Goal: Information Seeking & Learning: Learn about a topic

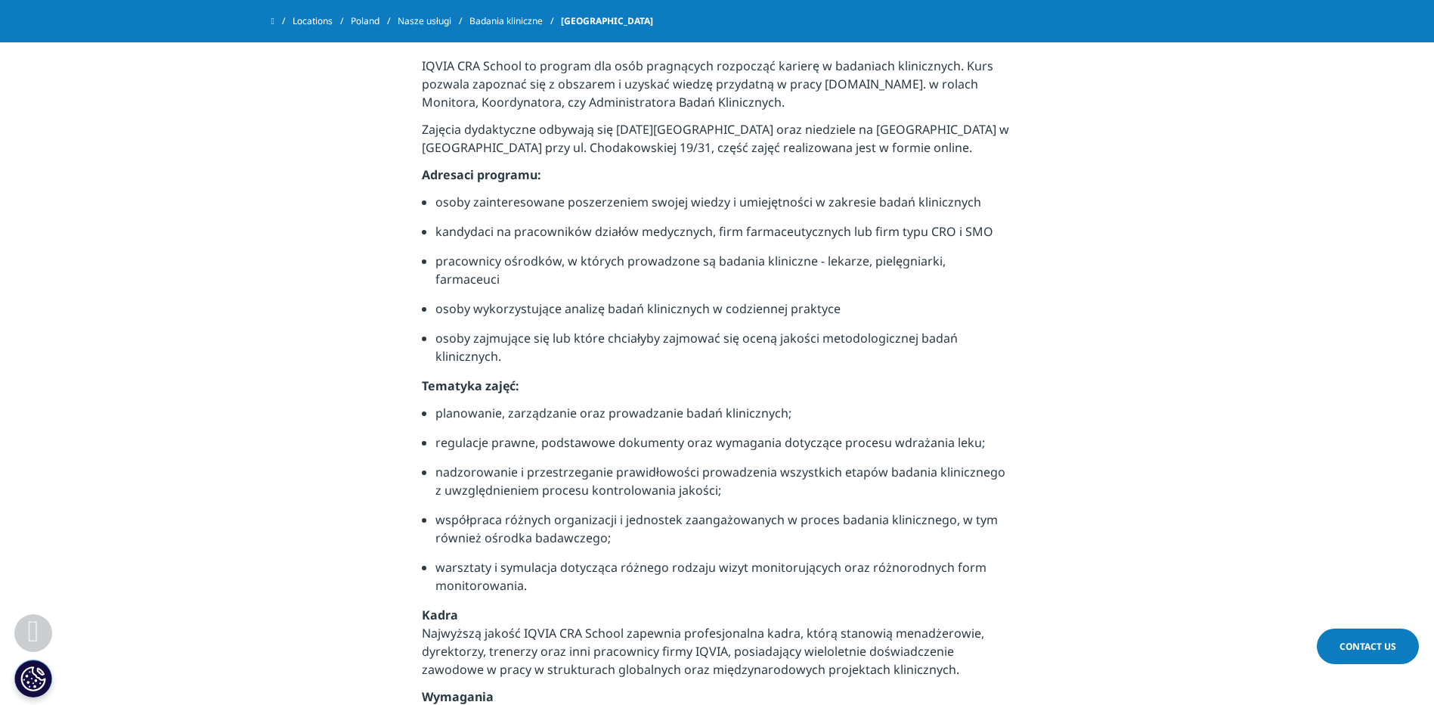
scroll to position [454, 0]
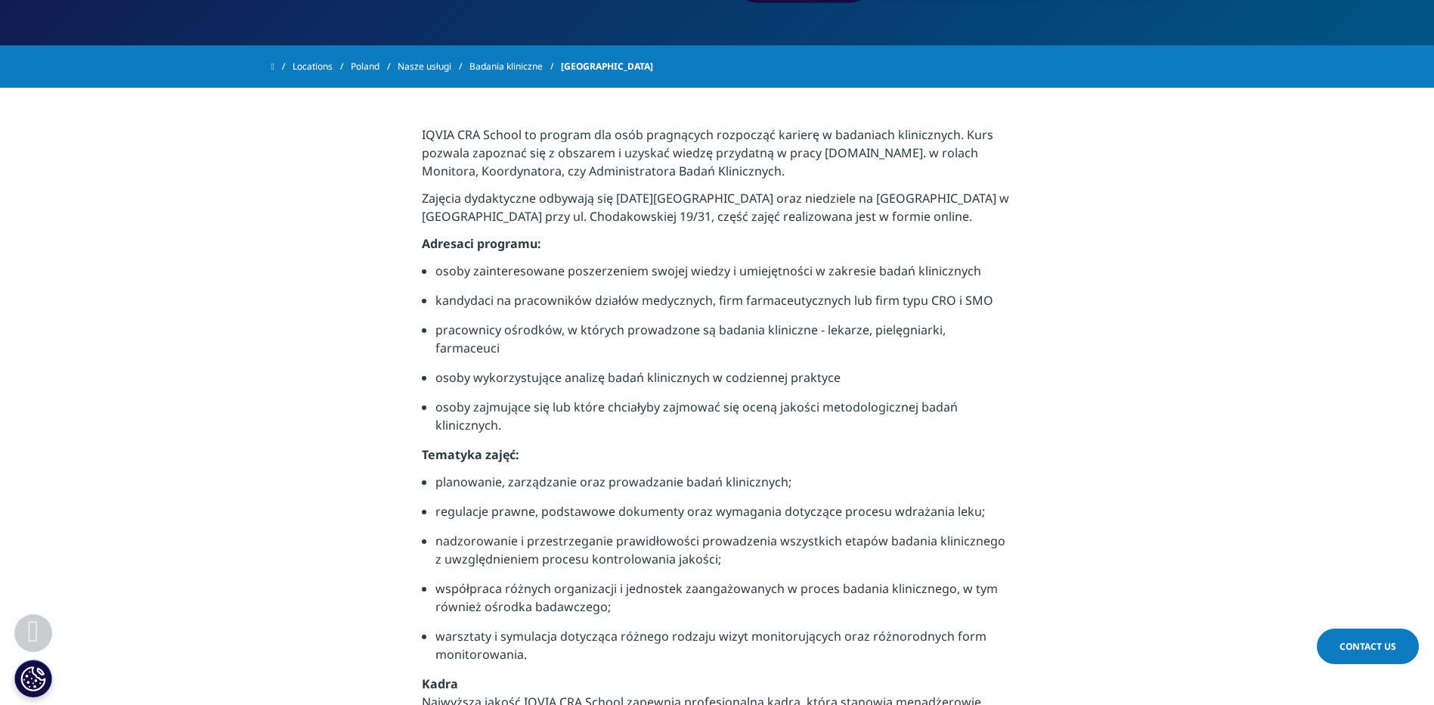
click at [1083, 372] on section "IQVIA CRA School to program dla osób pragnących rozpocząć karierę w badaniach k…" at bounding box center [717, 559] width 1434 height 942
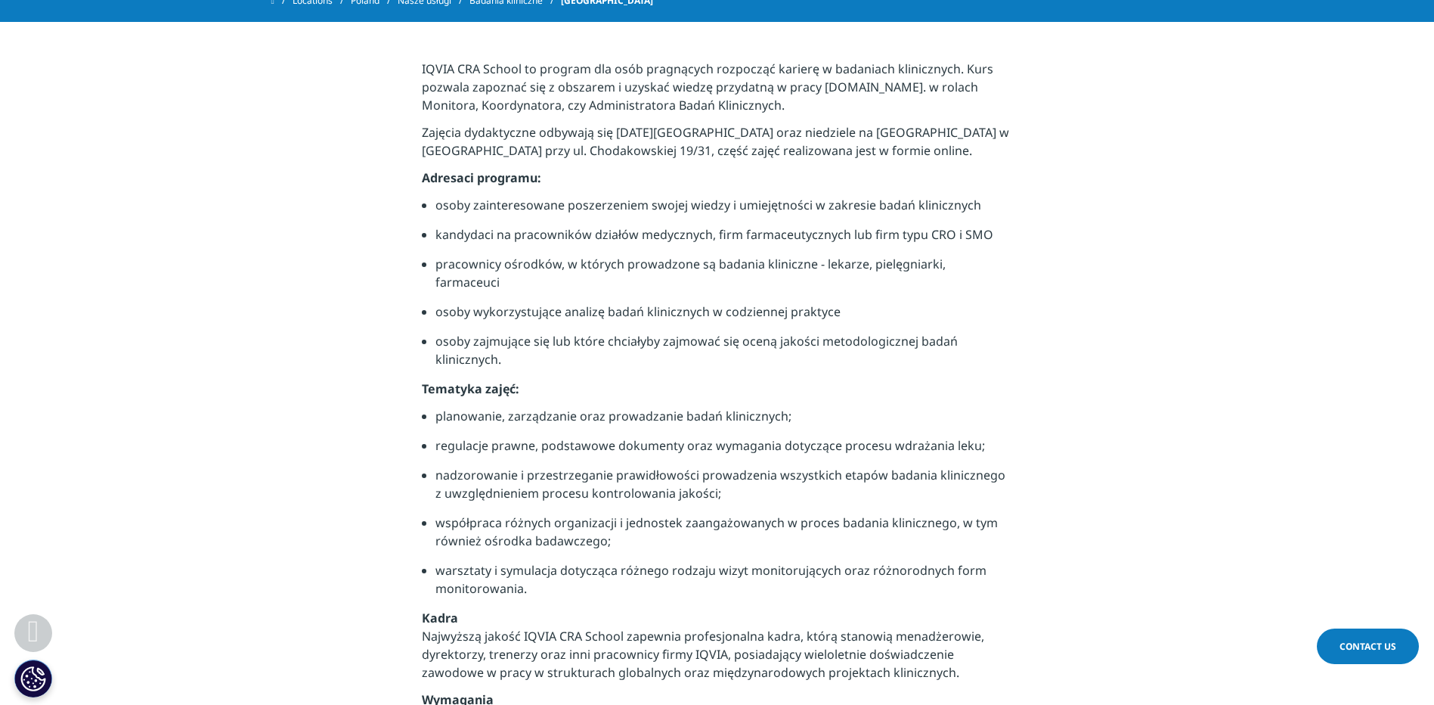
scroll to position [378, 0]
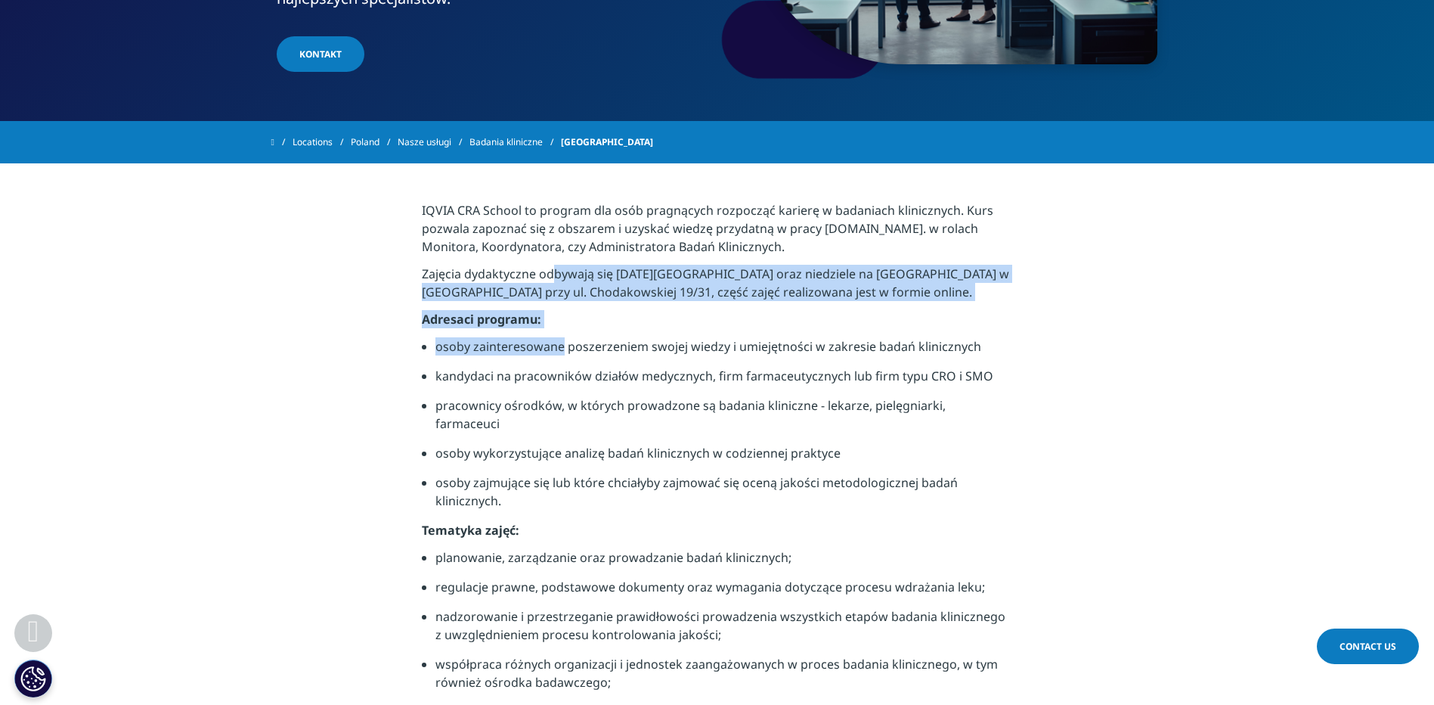
drag, startPoint x: 548, startPoint y: 272, endPoint x: 562, endPoint y: 366, distance: 94.7
click at [562, 366] on div "IQVIA CRA School to program dla osób pragnących rozpocząć karierę w badaniach k…" at bounding box center [717, 634] width 590 height 866
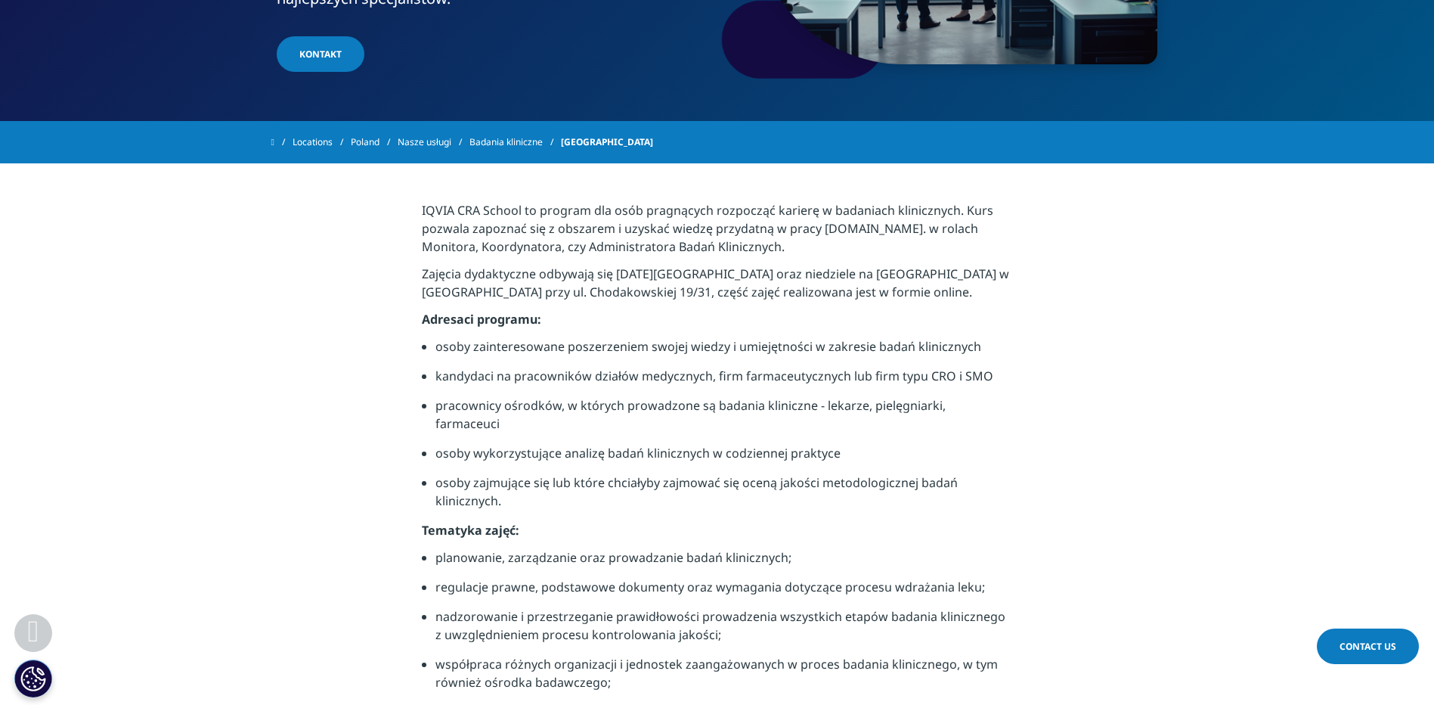
drag, startPoint x: 562, startPoint y: 366, endPoint x: 657, endPoint y: 428, distance: 113.6
click at [643, 423] on li "pracownicy ośrodków, w których prowadzone są badania kliniczne - lekarze, pielę…" at bounding box center [723, 420] width 577 height 48
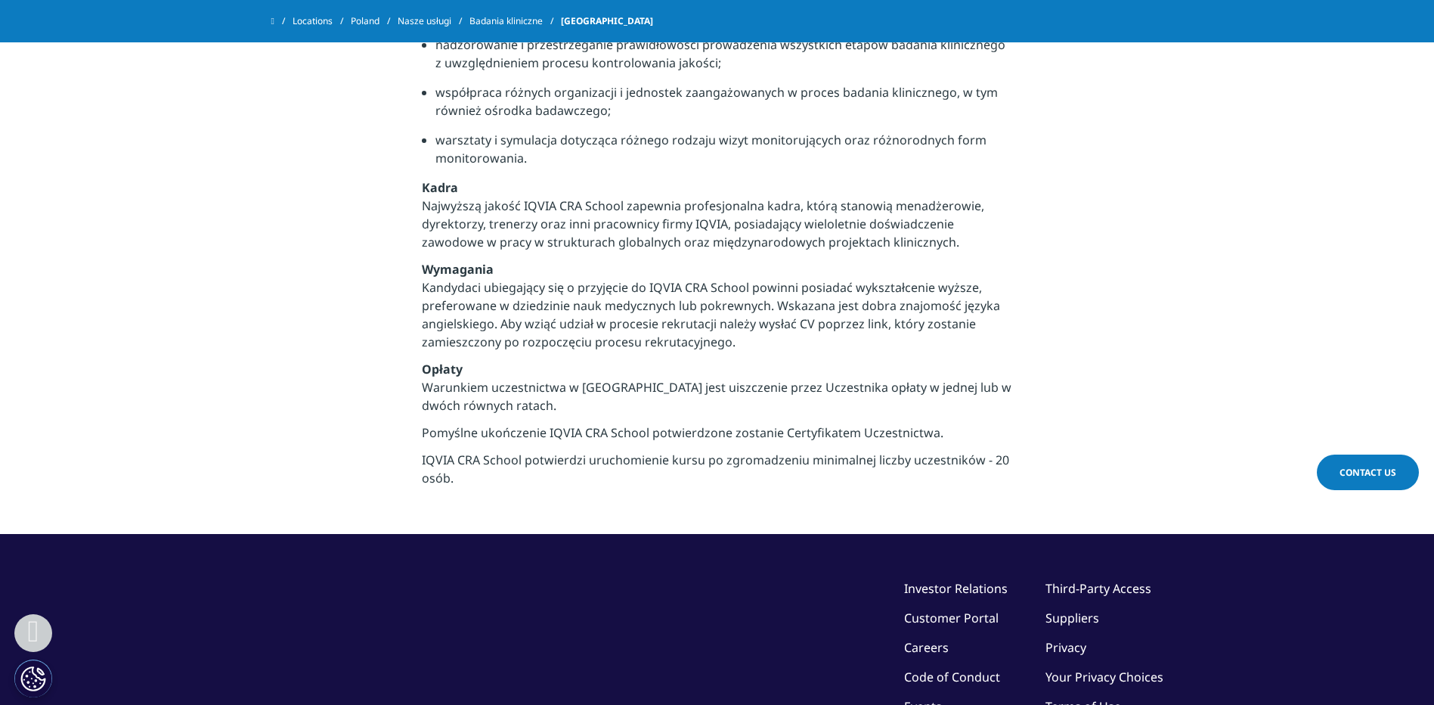
scroll to position [1106, 0]
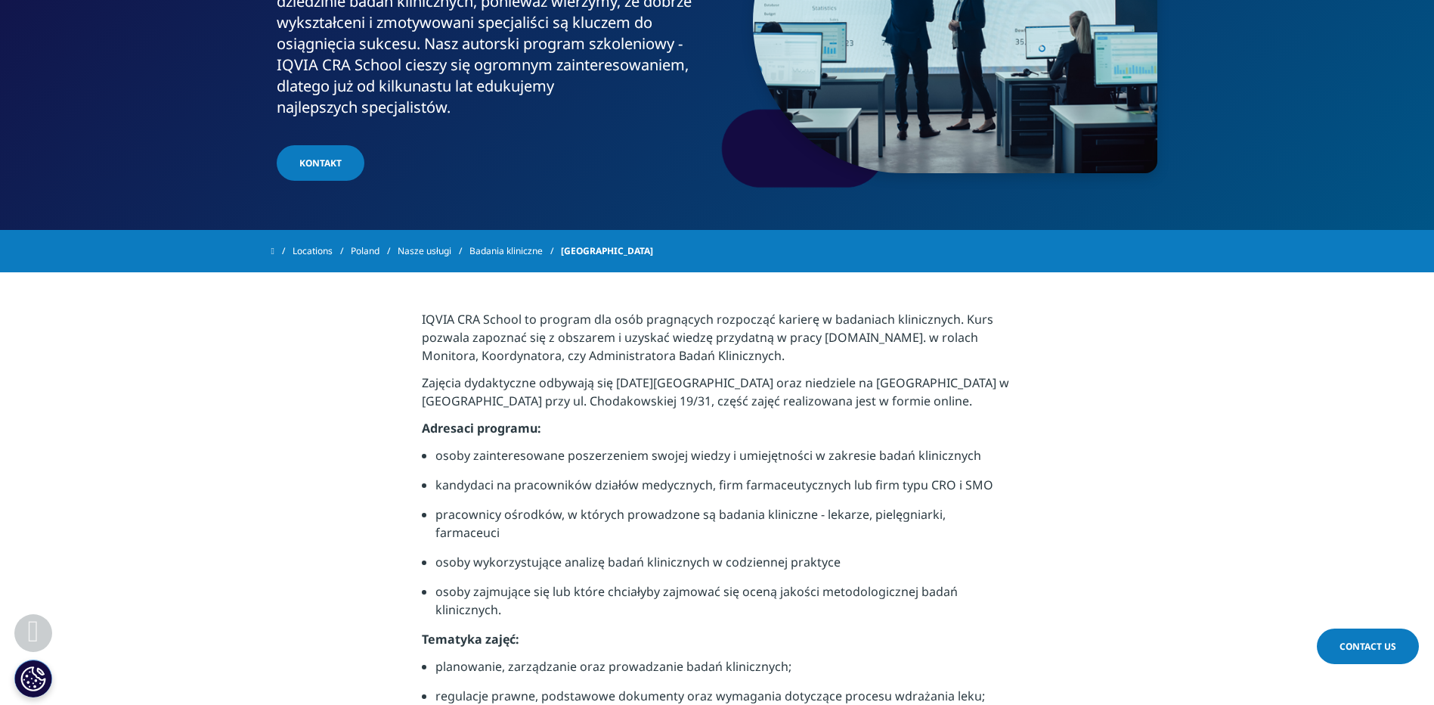
scroll to position [123, 0]
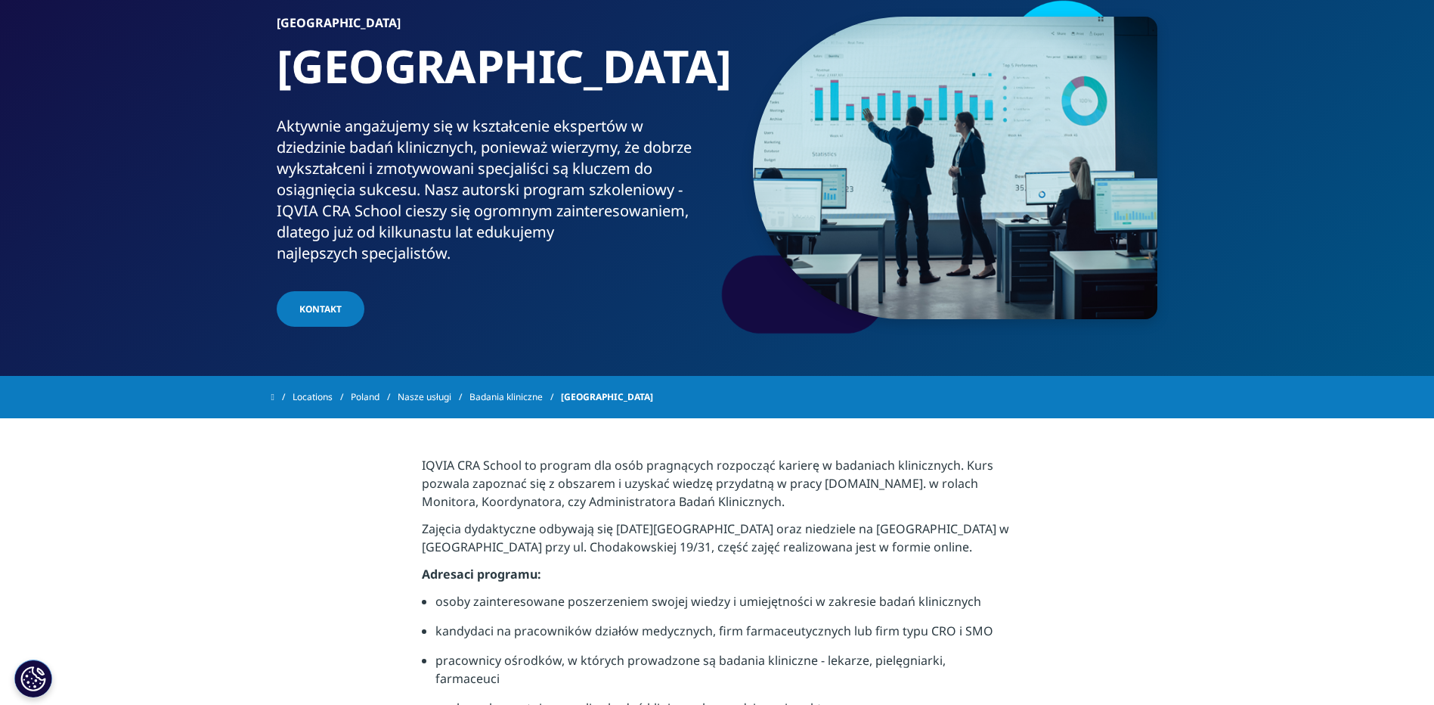
click at [513, 391] on link "Badania kliniczne" at bounding box center [514, 396] width 91 height 27
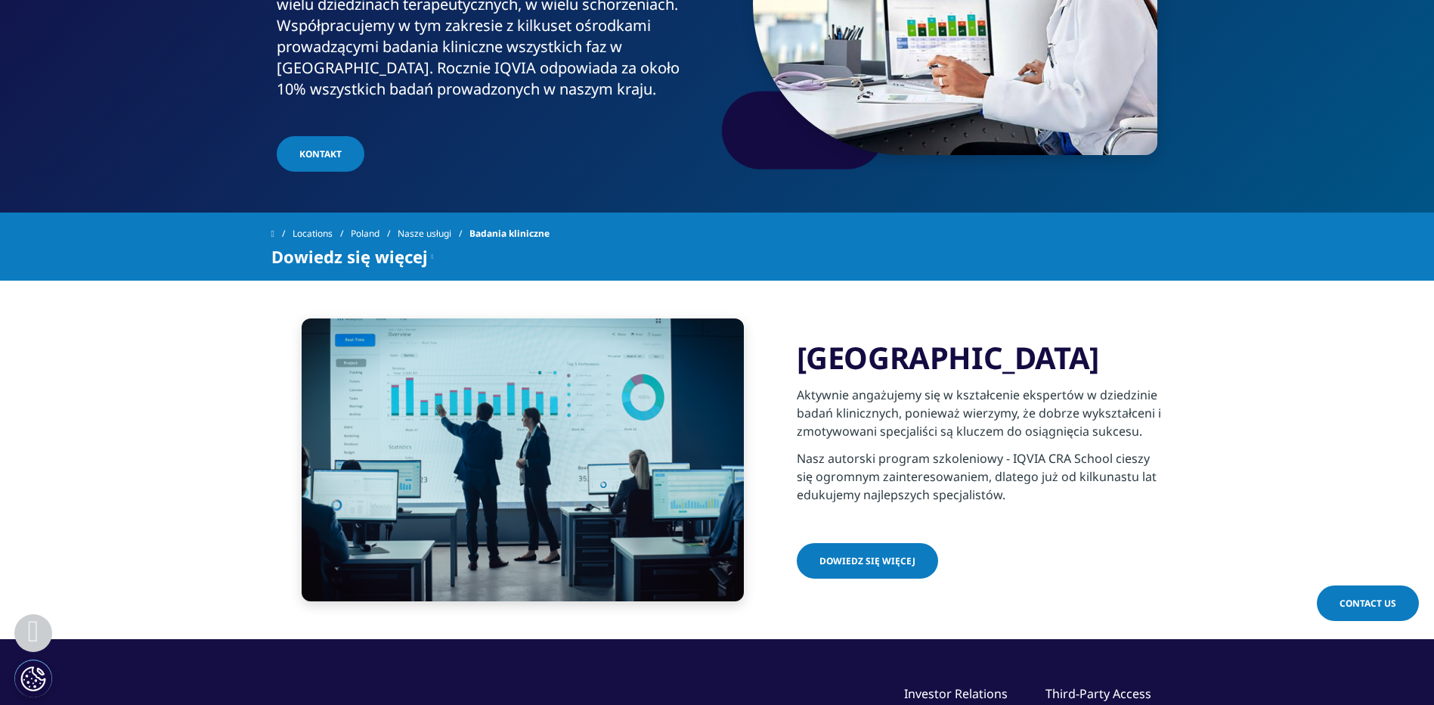
scroll to position [302, 0]
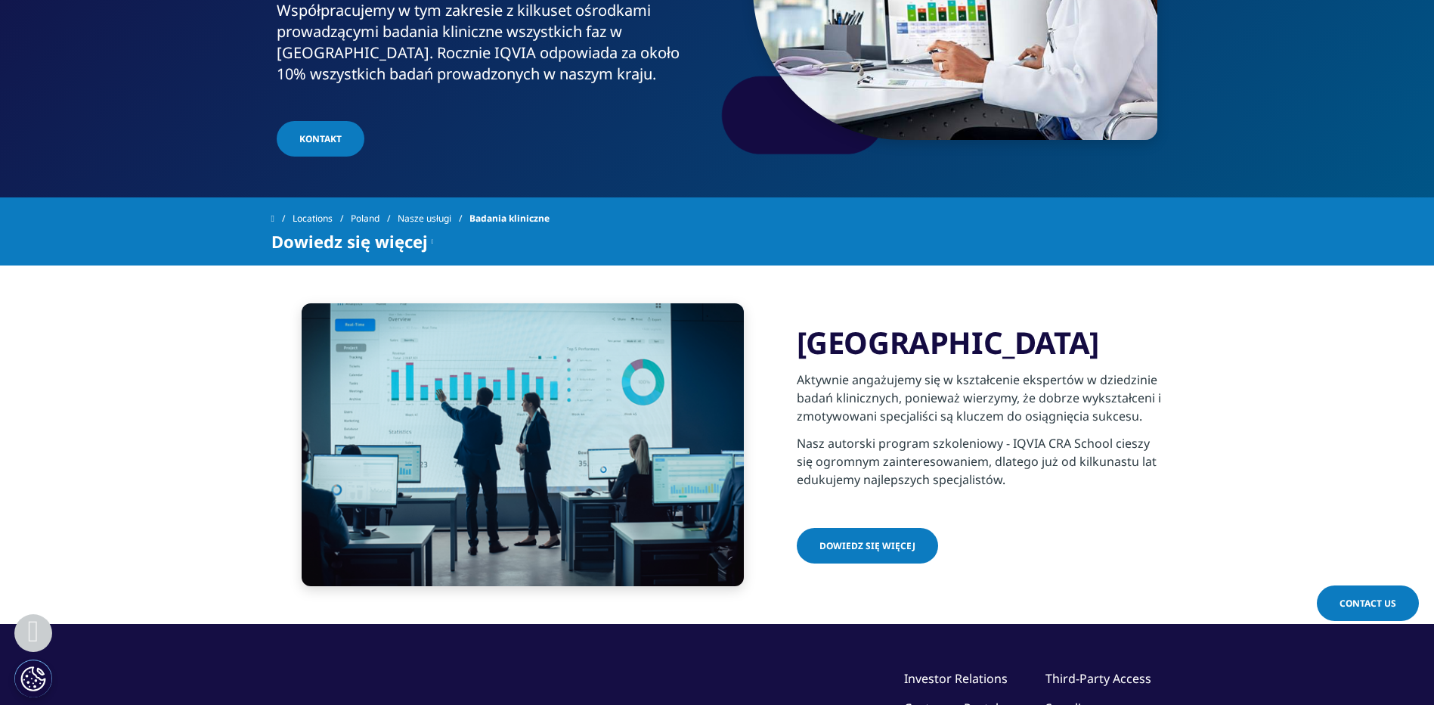
click at [863, 537] on link "Dowiedz się więcej" at bounding box center [867, 546] width 141 height 36
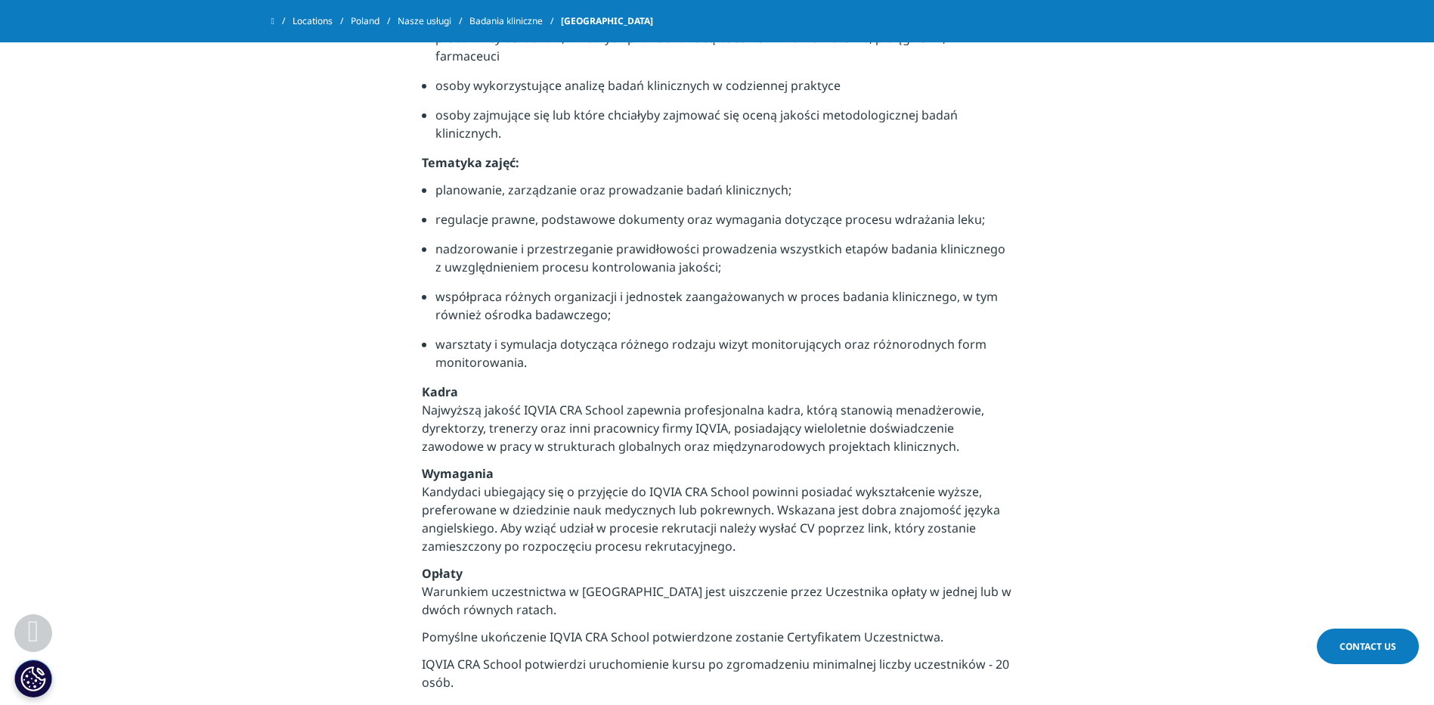
scroll to position [756, 0]
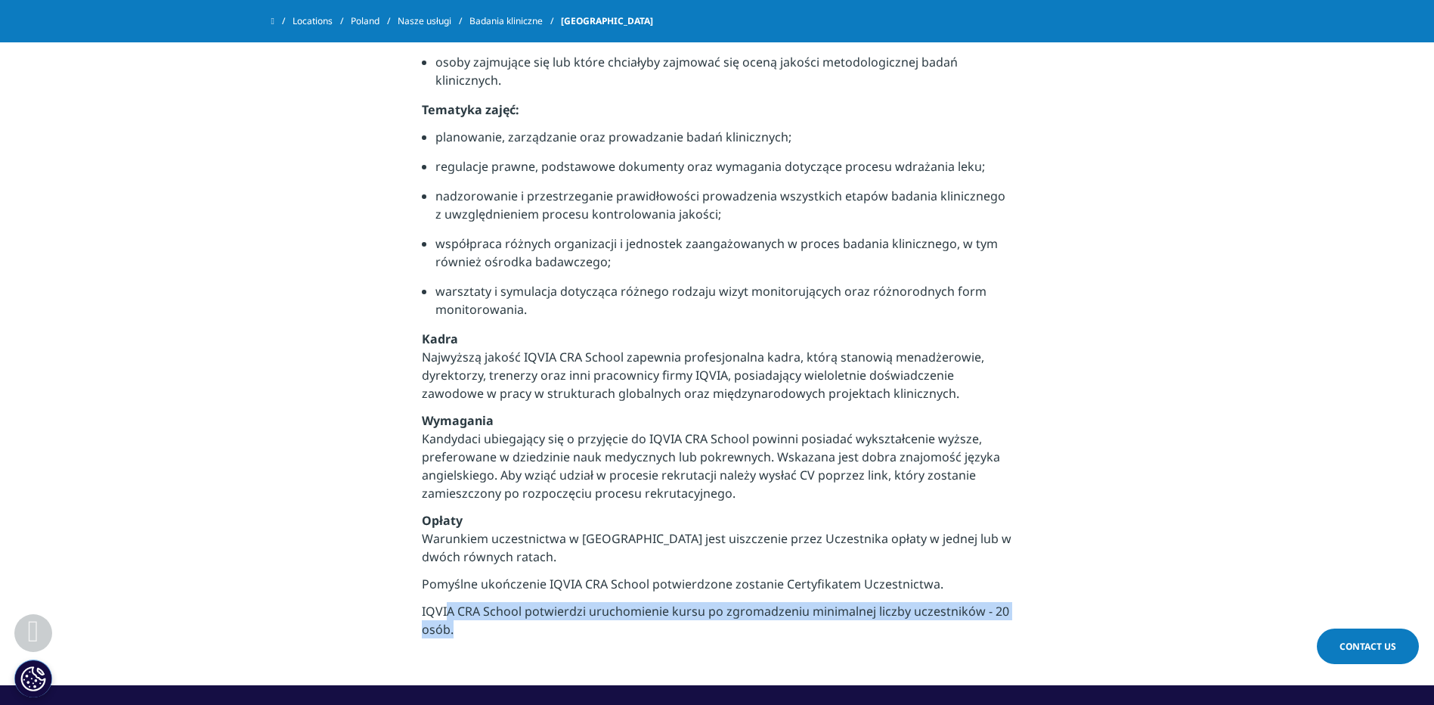
drag, startPoint x: 446, startPoint y: 596, endPoint x: 729, endPoint y: 620, distance: 284.5
click at [729, 620] on p "IQVIA CRA School potwierdzi uruchomienie kursu po zgromadzeniu minimalnej liczb…" at bounding box center [717, 624] width 590 height 45
drag, startPoint x: 729, startPoint y: 620, endPoint x: 733, endPoint y: 597, distance: 23.0
click at [733, 602] on p "IQVIA CRA School potwierdzi uruchomienie kursu po zgromadzeniu minimalnej liczb…" at bounding box center [717, 624] width 590 height 45
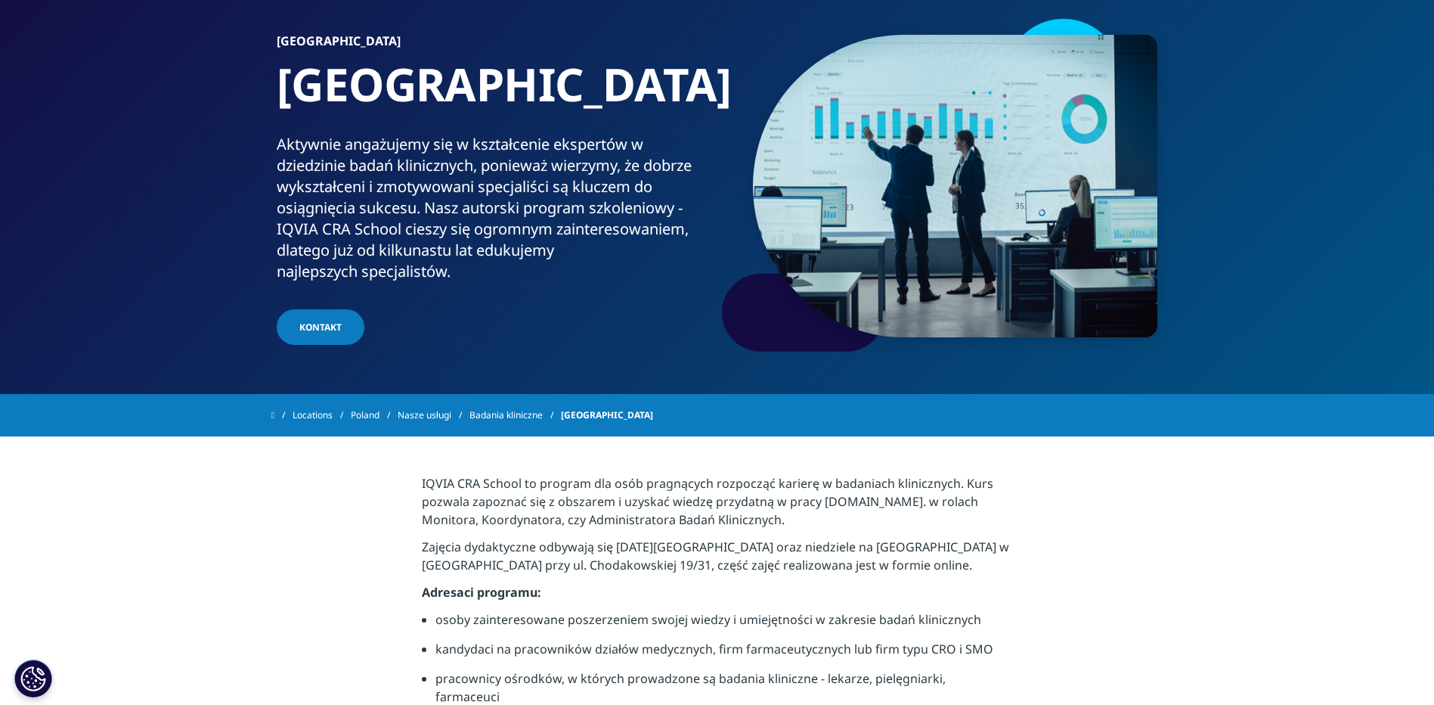
scroll to position [0, 0]
